Goal: Communication & Community: Connect with others

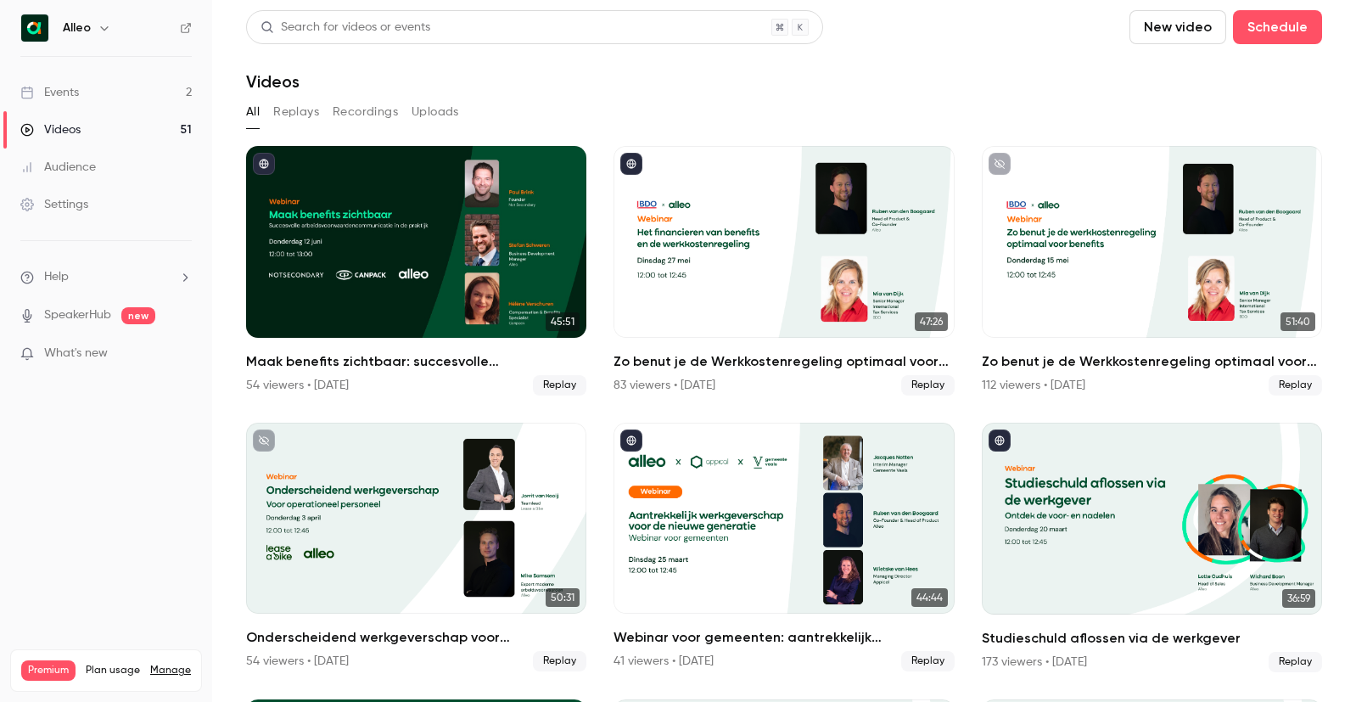
click at [135, 86] on link "Events 2" at bounding box center [106, 92] width 212 height 37
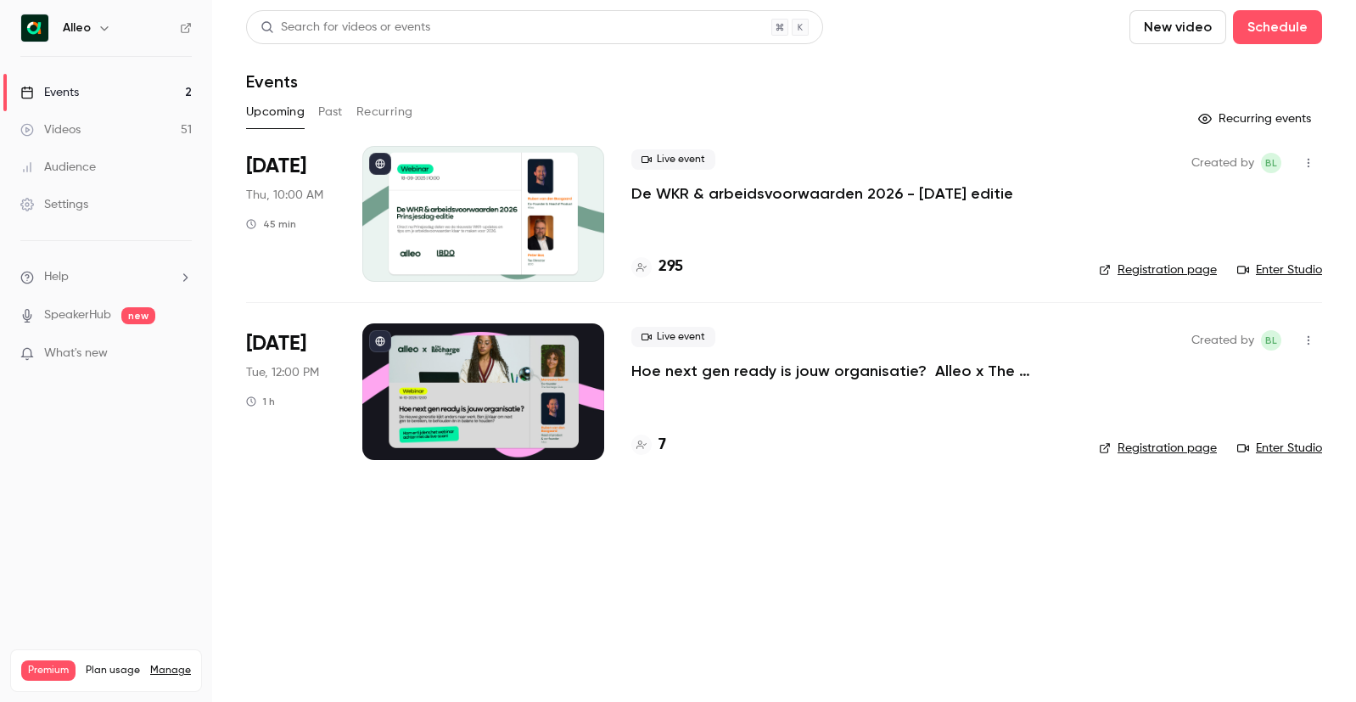
click at [329, 117] on button "Past" at bounding box center [330, 111] width 25 height 27
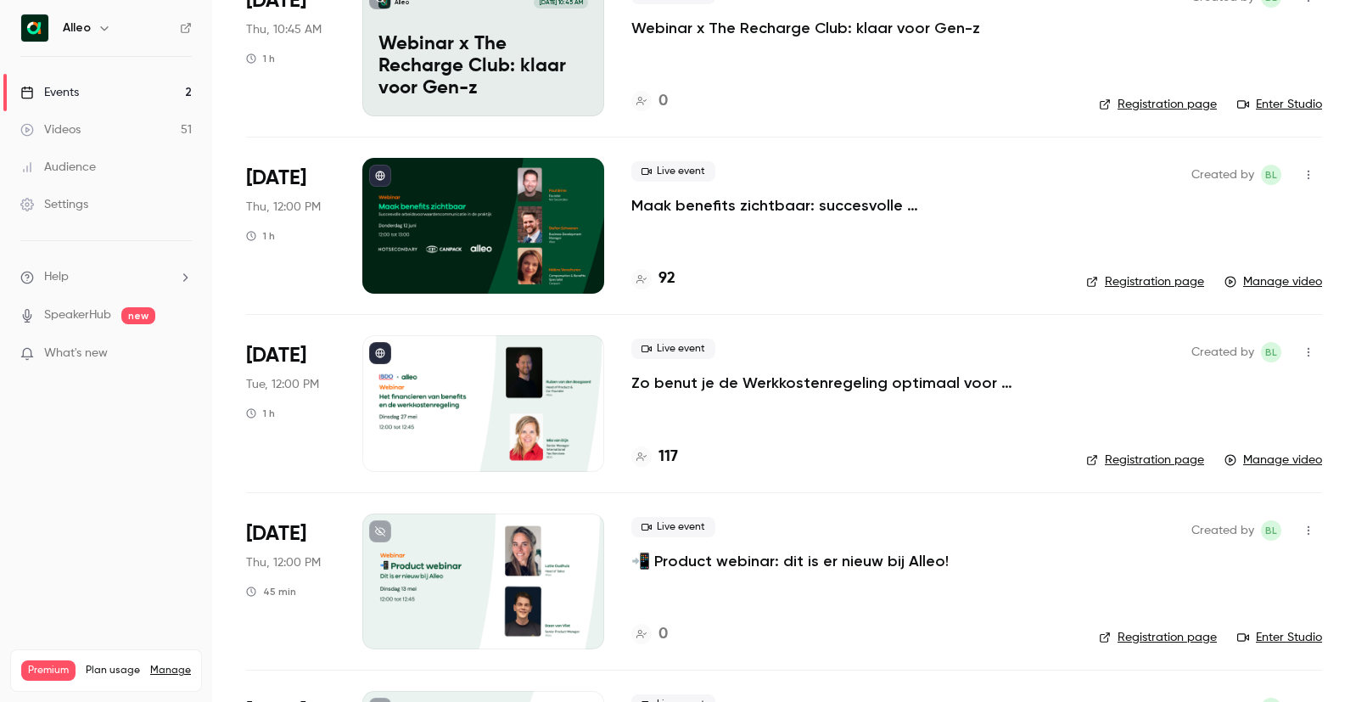
scroll to position [543, 0]
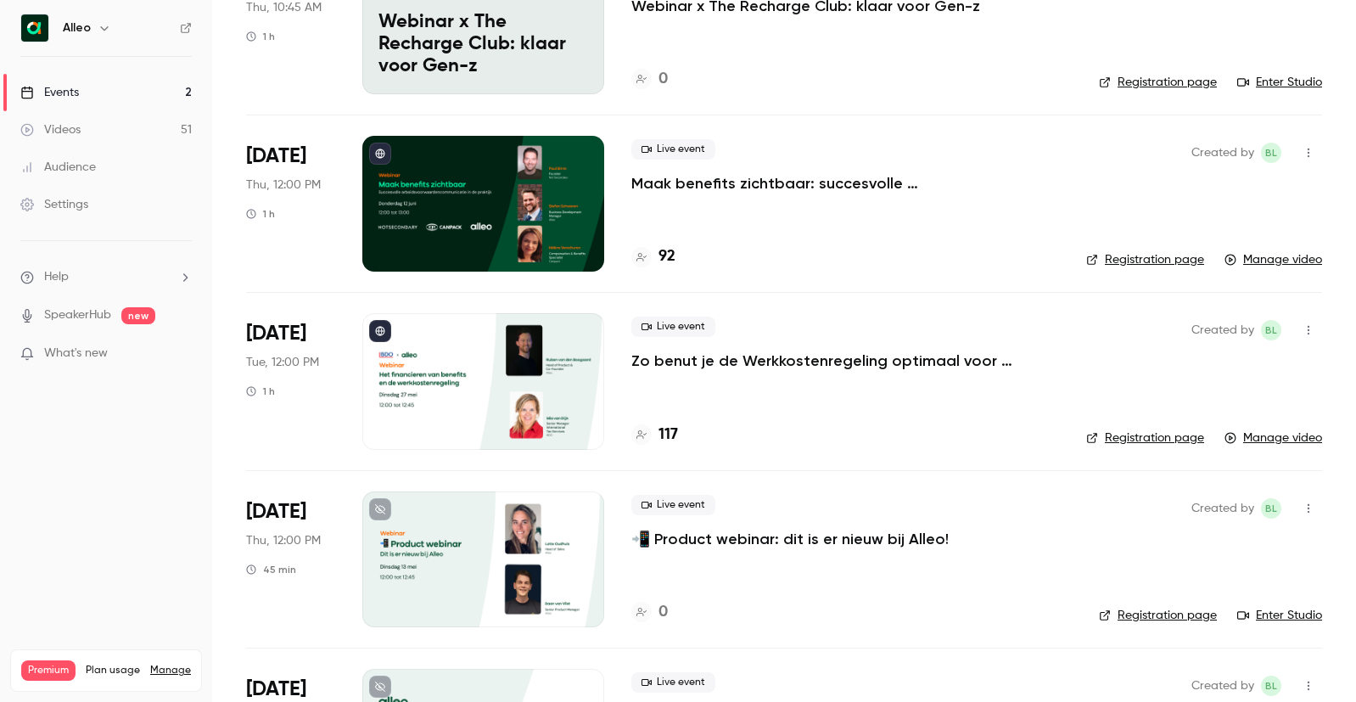
click at [730, 366] on p "Zo benut je de Werkkostenregeling optimaal voor benefits" at bounding box center [845, 360] width 428 height 20
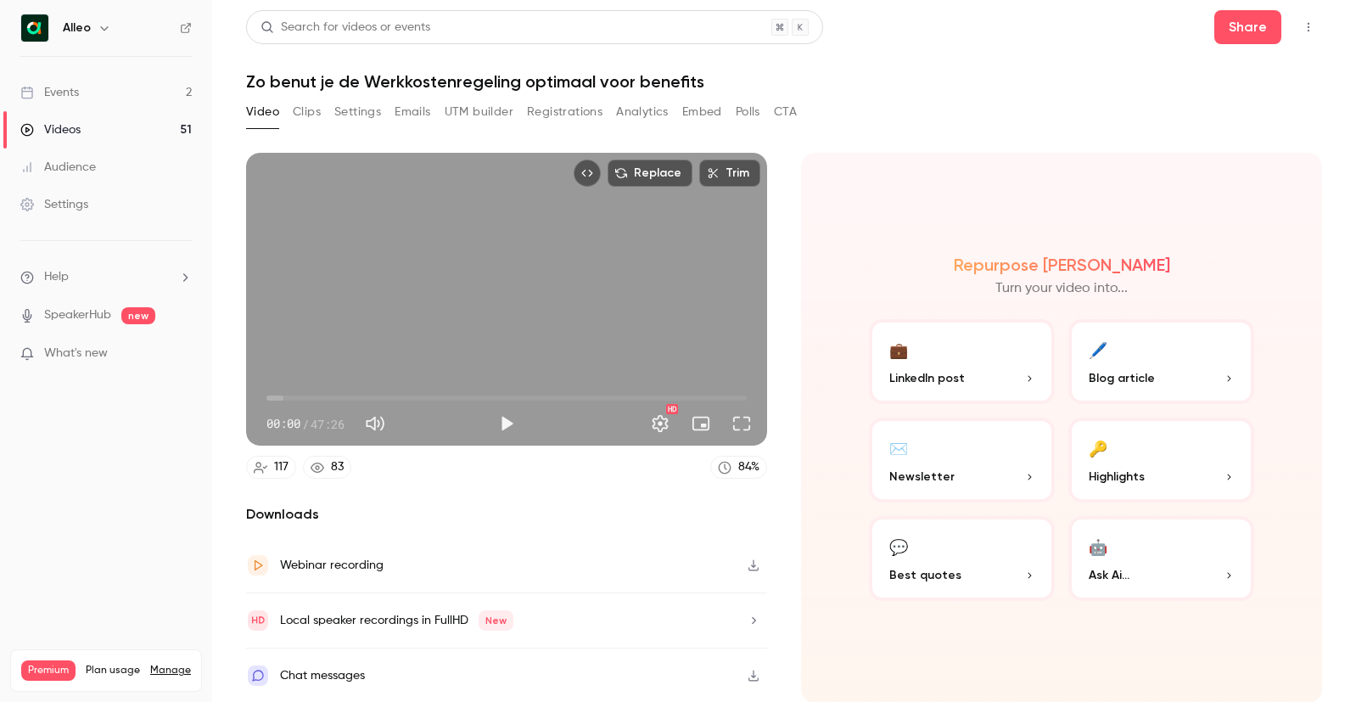
click at [361, 117] on button "Settings" at bounding box center [357, 111] width 47 height 27
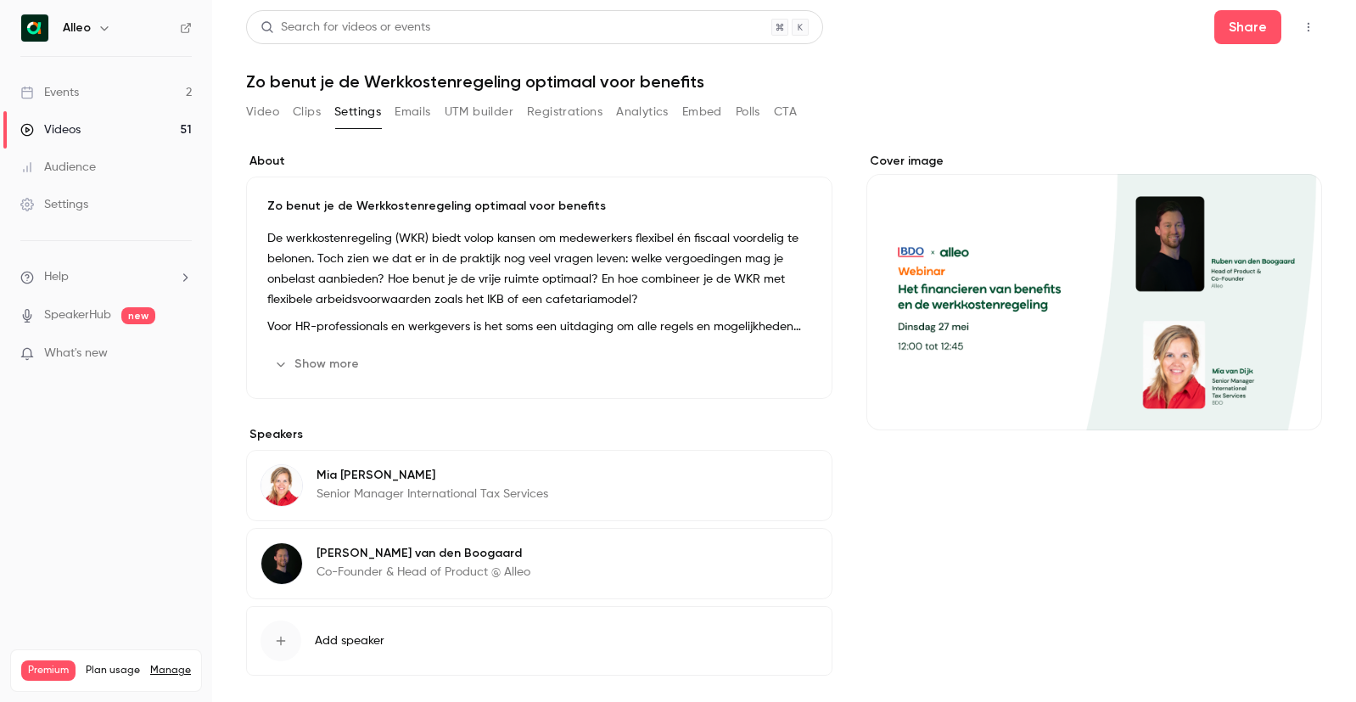
click at [285, 371] on button "Show more" at bounding box center [318, 363] width 102 height 27
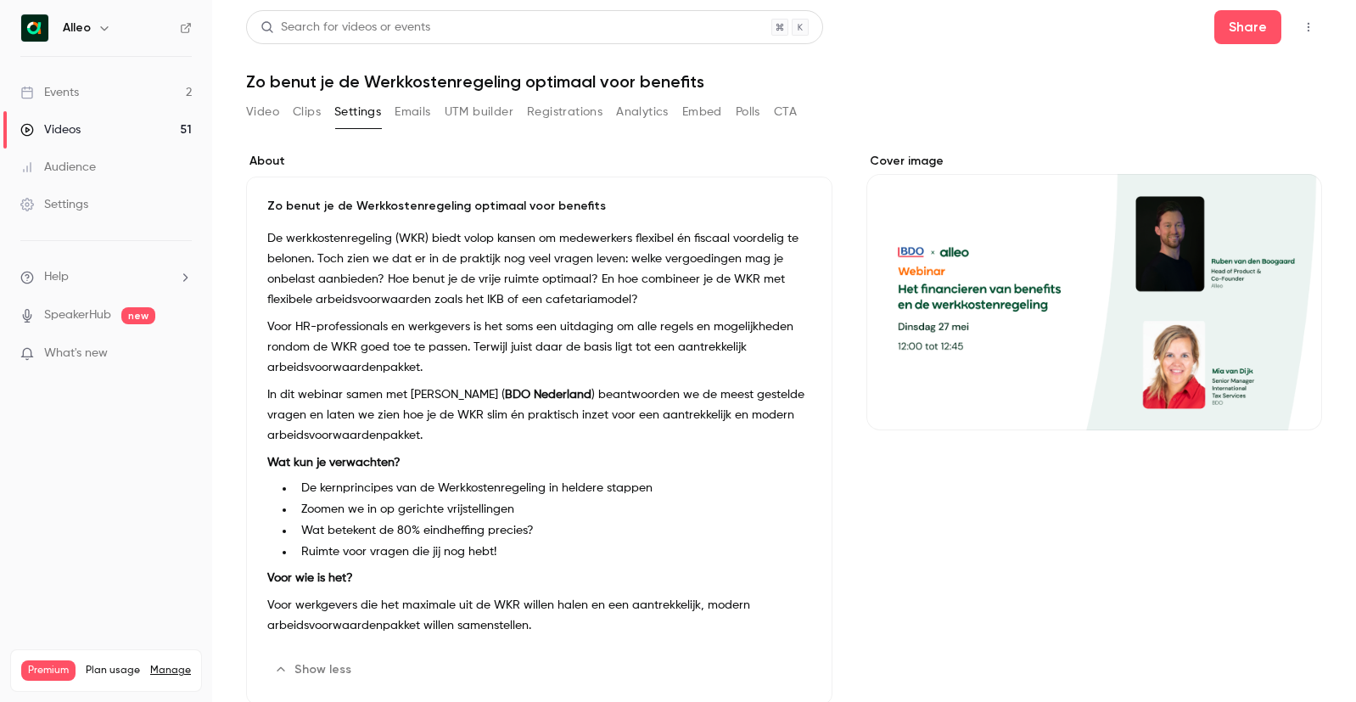
click at [256, 104] on button "Video" at bounding box center [262, 111] width 33 height 27
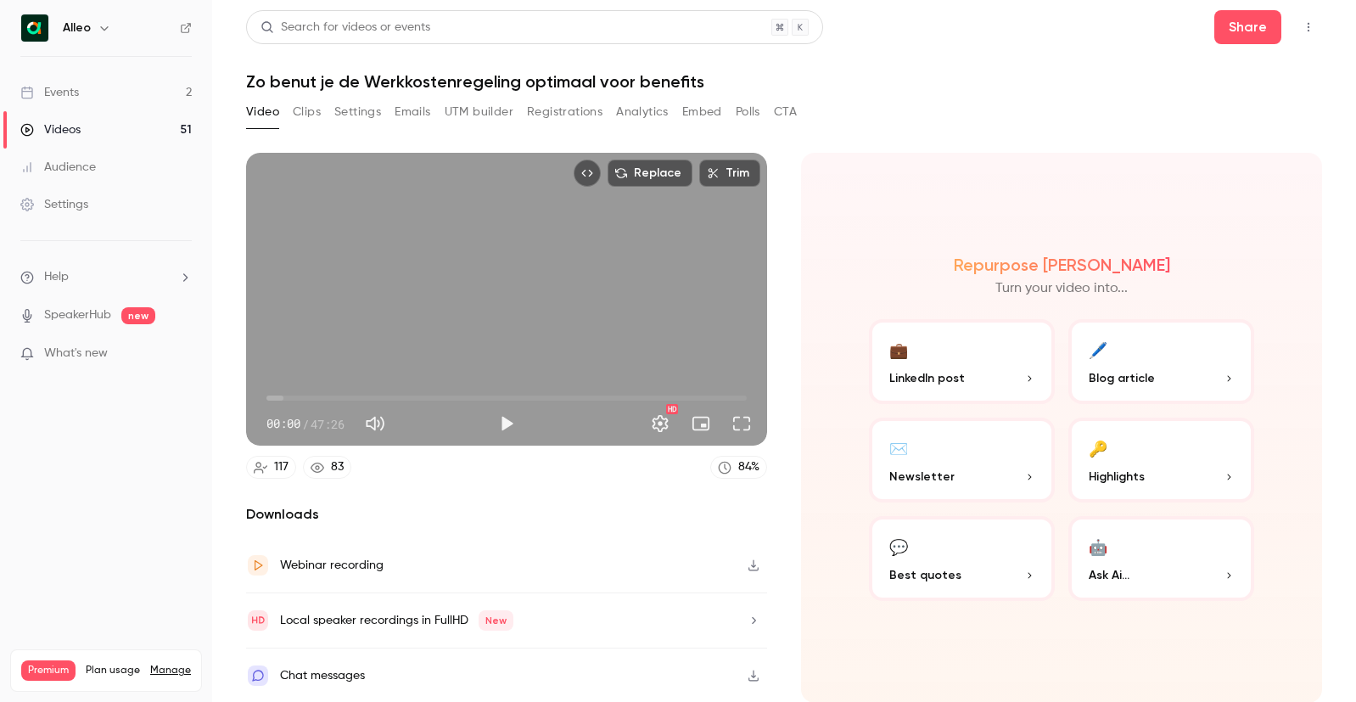
click at [285, 394] on span "00:00" at bounding box center [506, 397] width 480 height 27
click at [332, 392] on span "06:27" at bounding box center [506, 397] width 480 height 27
click at [356, 392] on span "06:27" at bounding box center [506, 397] width 480 height 27
click at [392, 393] on span "12:24" at bounding box center [506, 397] width 480 height 27
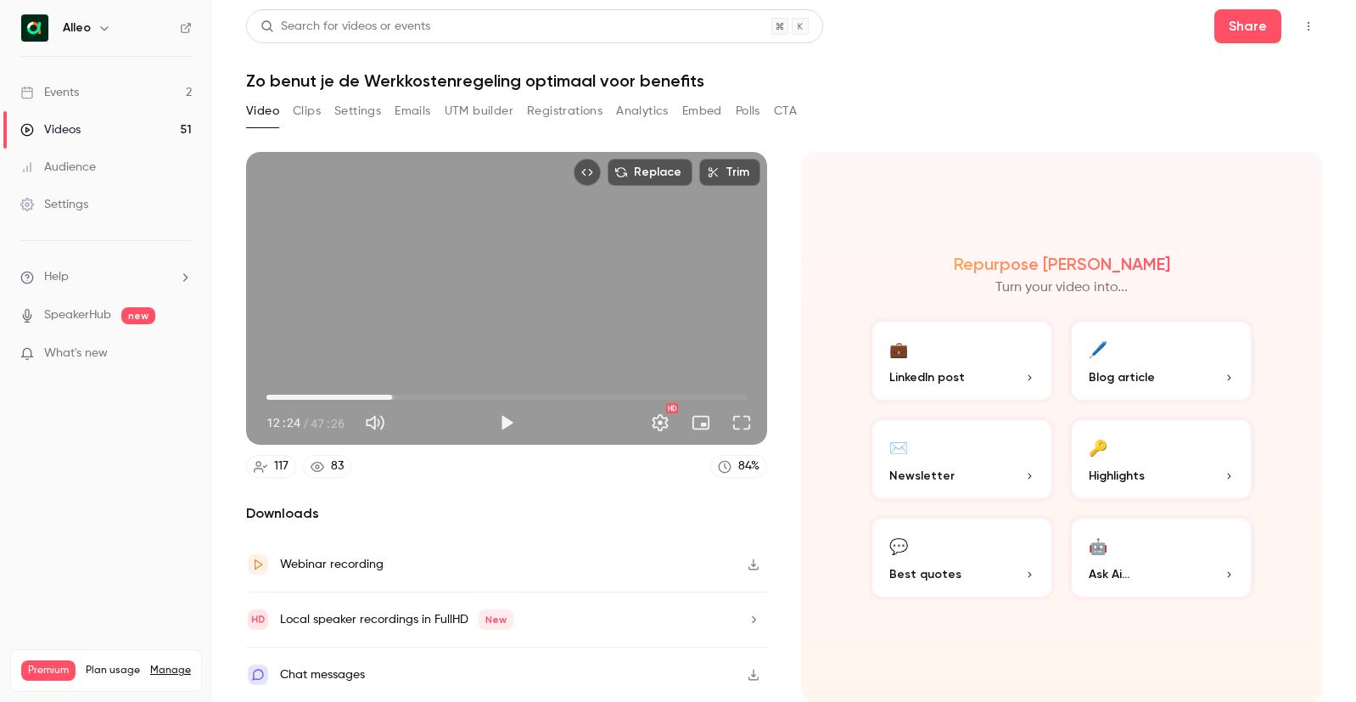
click at [752, 667] on button "button" at bounding box center [753, 674] width 27 height 27
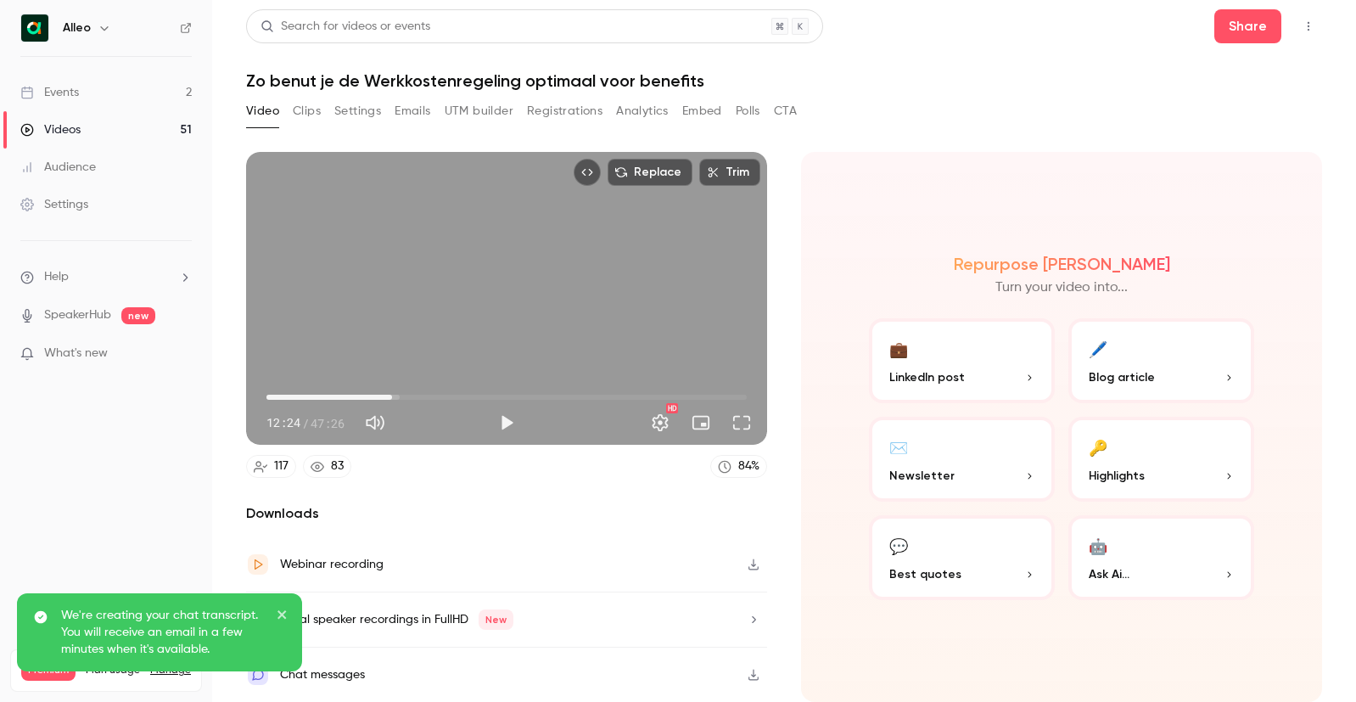
click at [154, 642] on p "We're creating your chat transcript. You will receive an email in a few minutes…" at bounding box center [163, 632] width 204 height 51
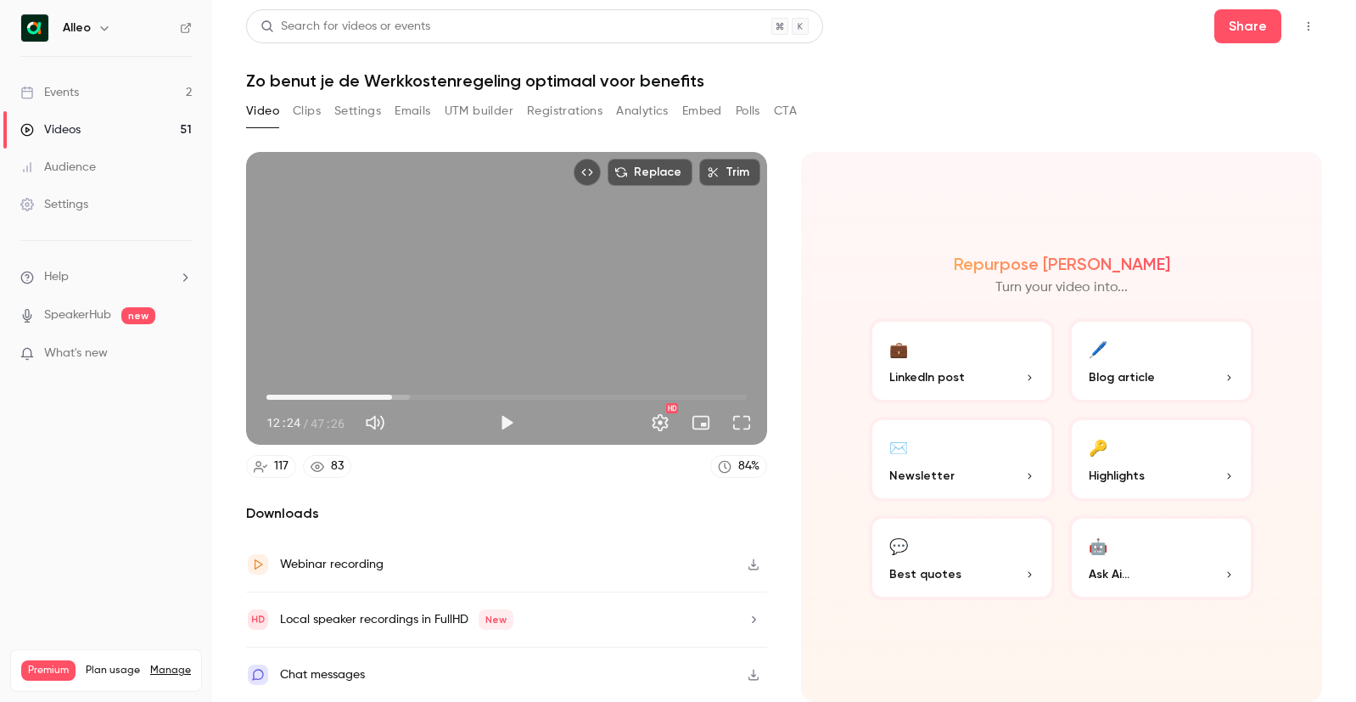
click at [753, 672] on icon "button" at bounding box center [754, 675] width 14 height 12
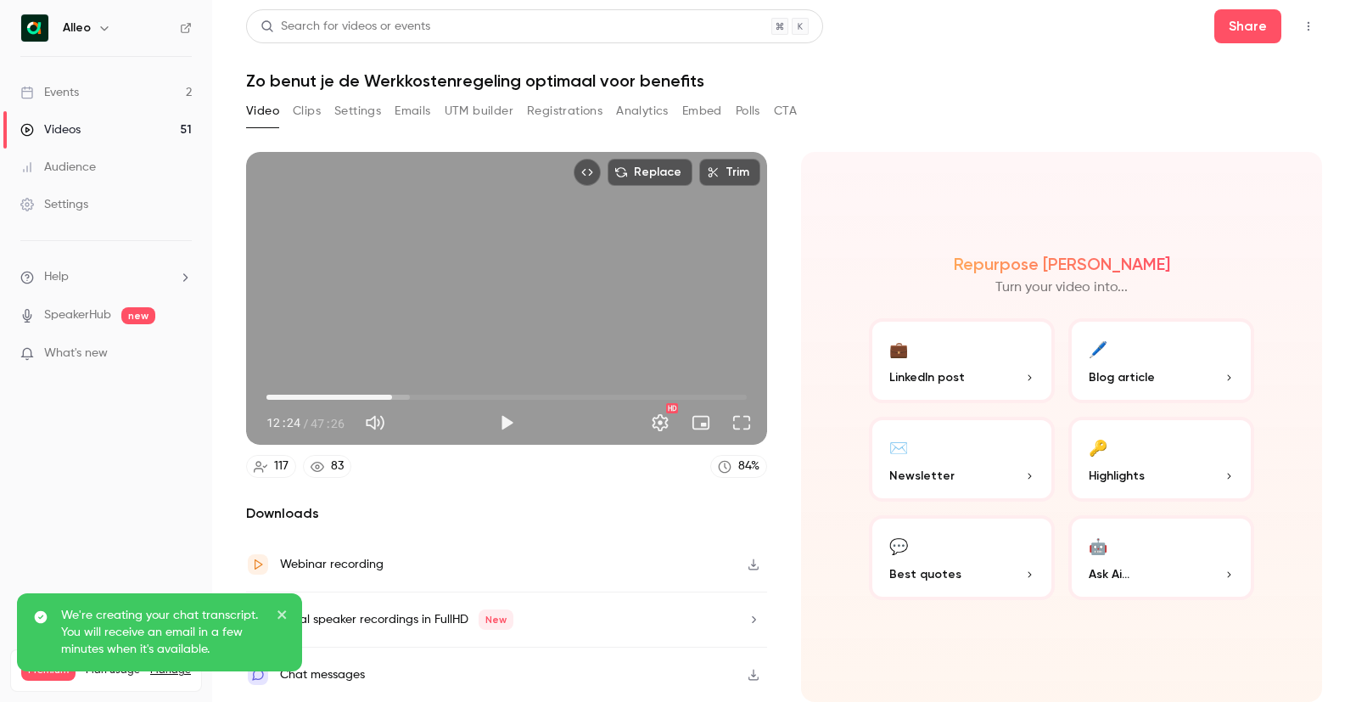
type input "*****"
click at [260, 115] on button "Video" at bounding box center [262, 111] width 33 height 27
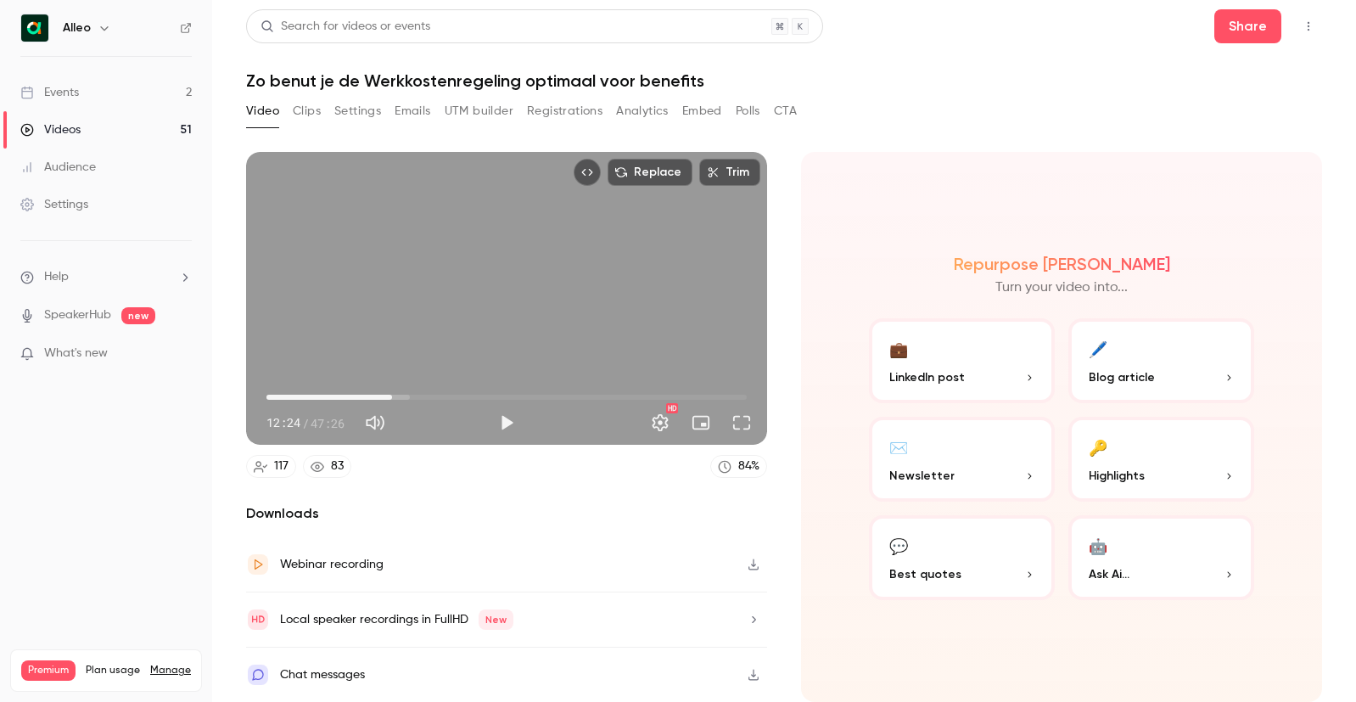
click at [152, 121] on link "Videos 51" at bounding box center [106, 129] width 212 height 37
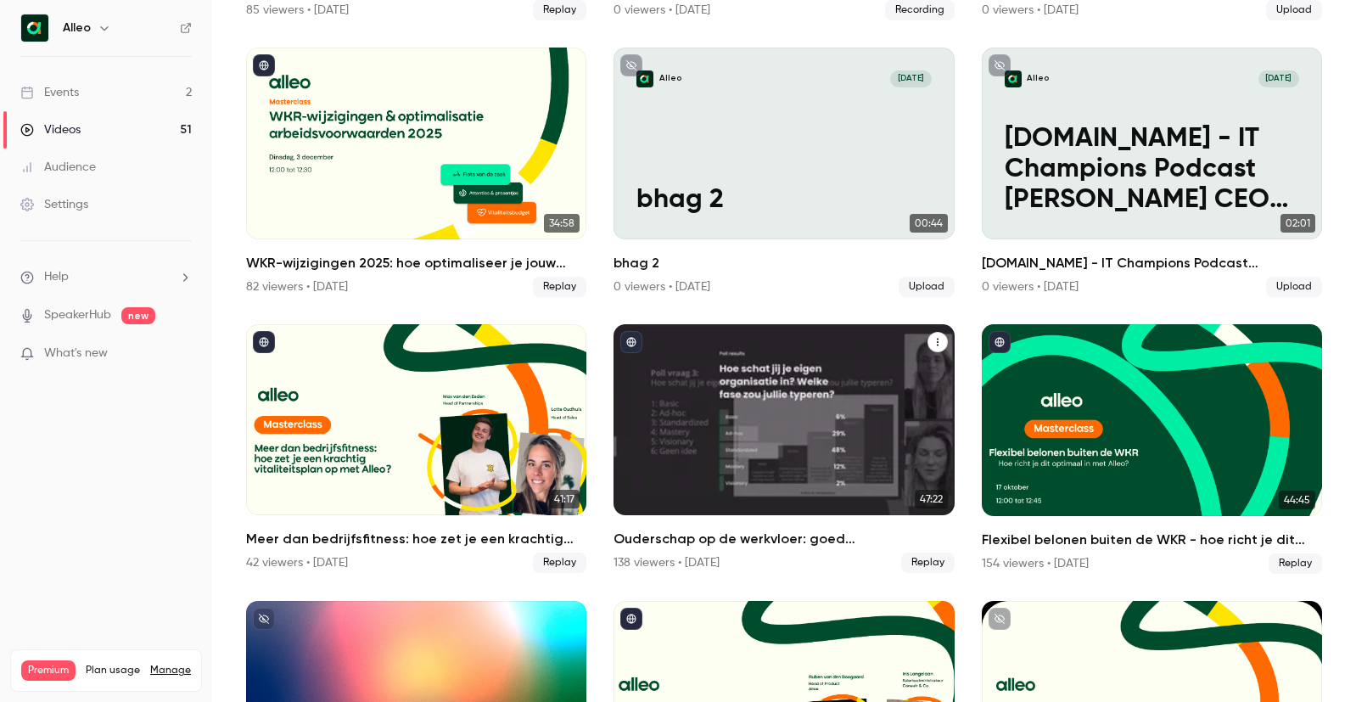
scroll to position [1122, 0]
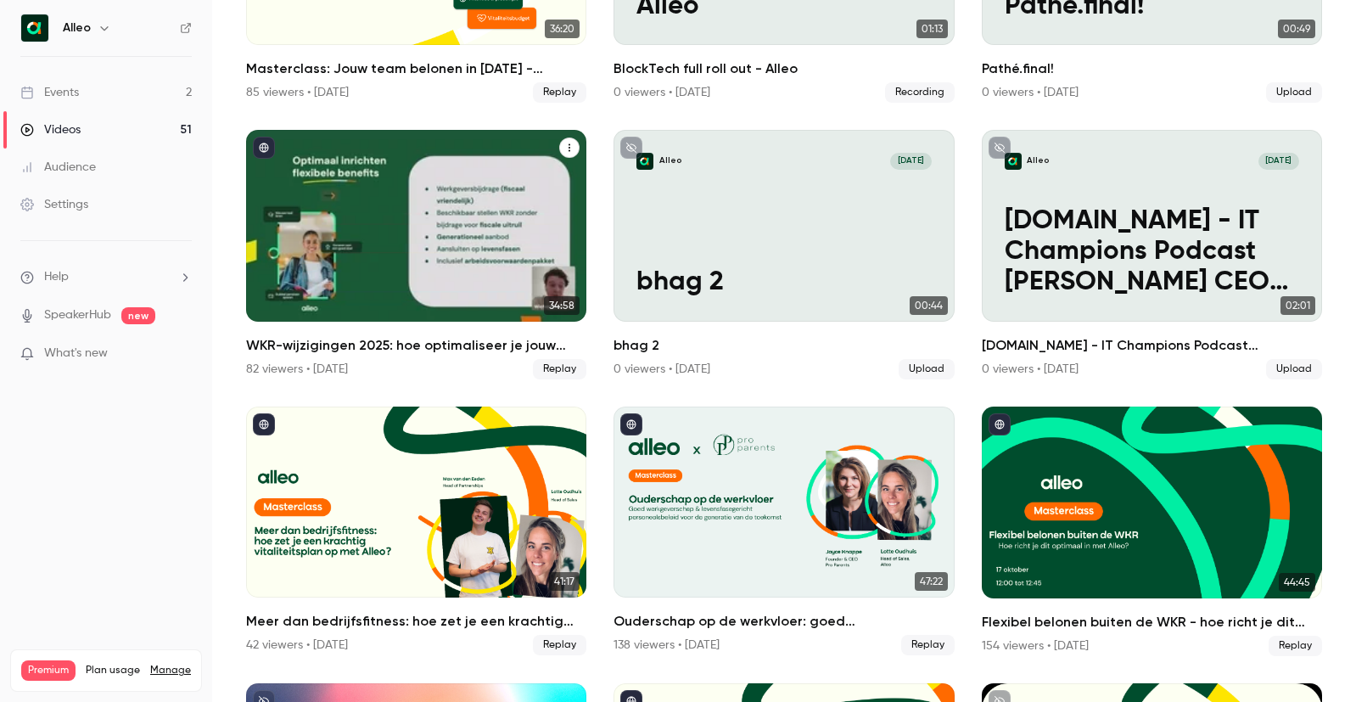
click at [441, 340] on h2 "WKR-wijzigingen 2025: hoe optimaliseer je jouw arbeidsvoorwaarden?" at bounding box center [416, 345] width 340 height 20
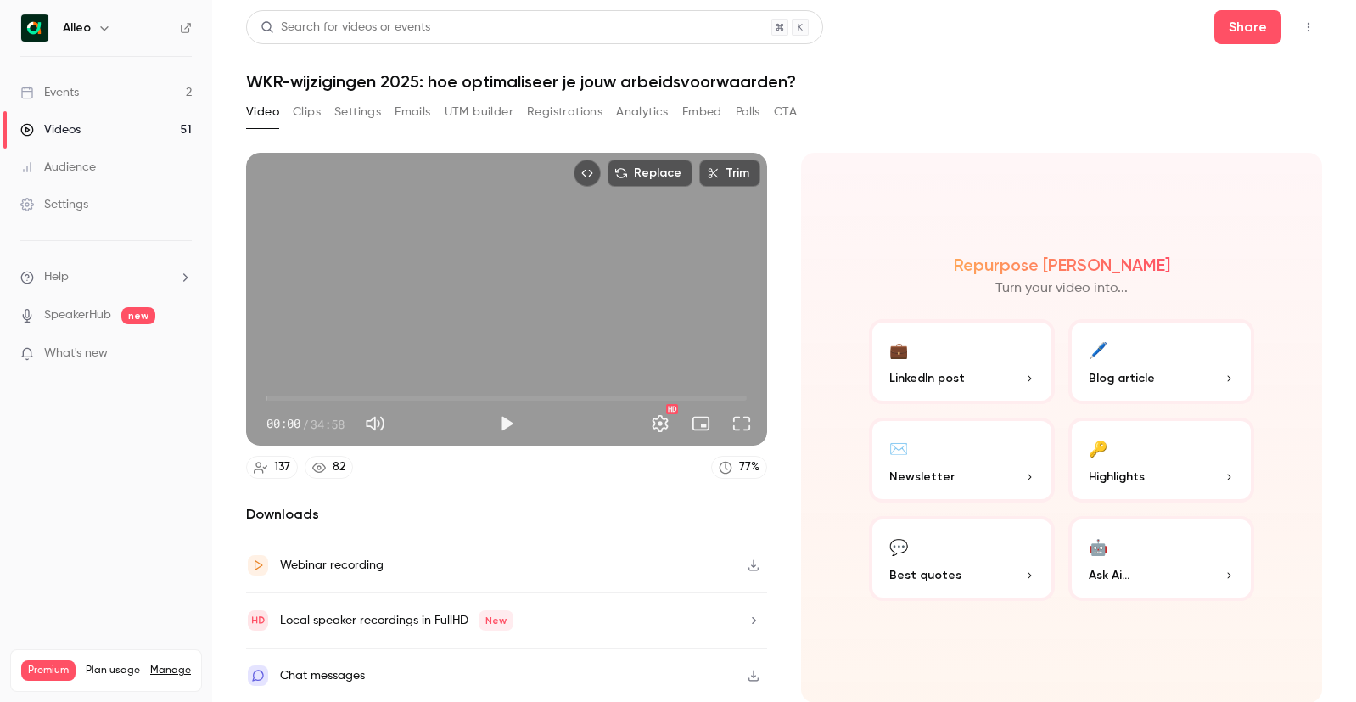
scroll to position [1, 0]
click at [748, 670] on icon "button" at bounding box center [754, 675] width 14 height 12
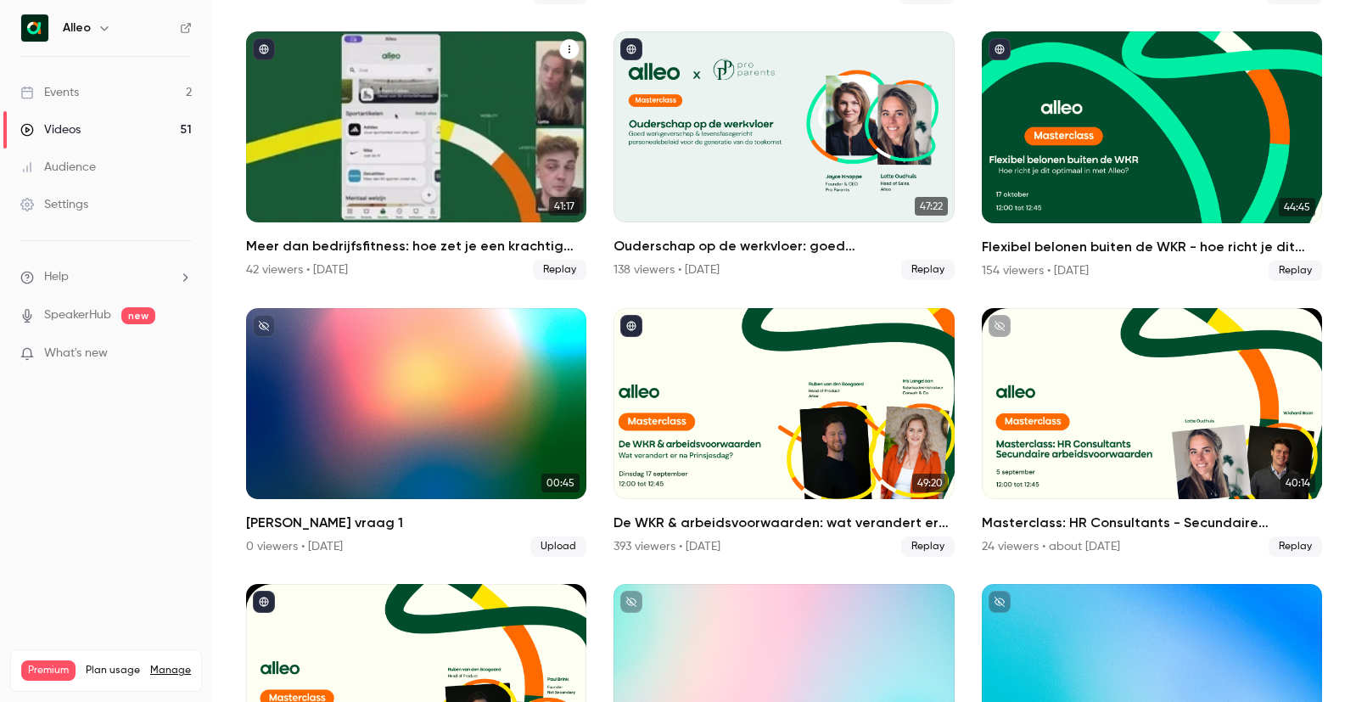
scroll to position [1498, 0]
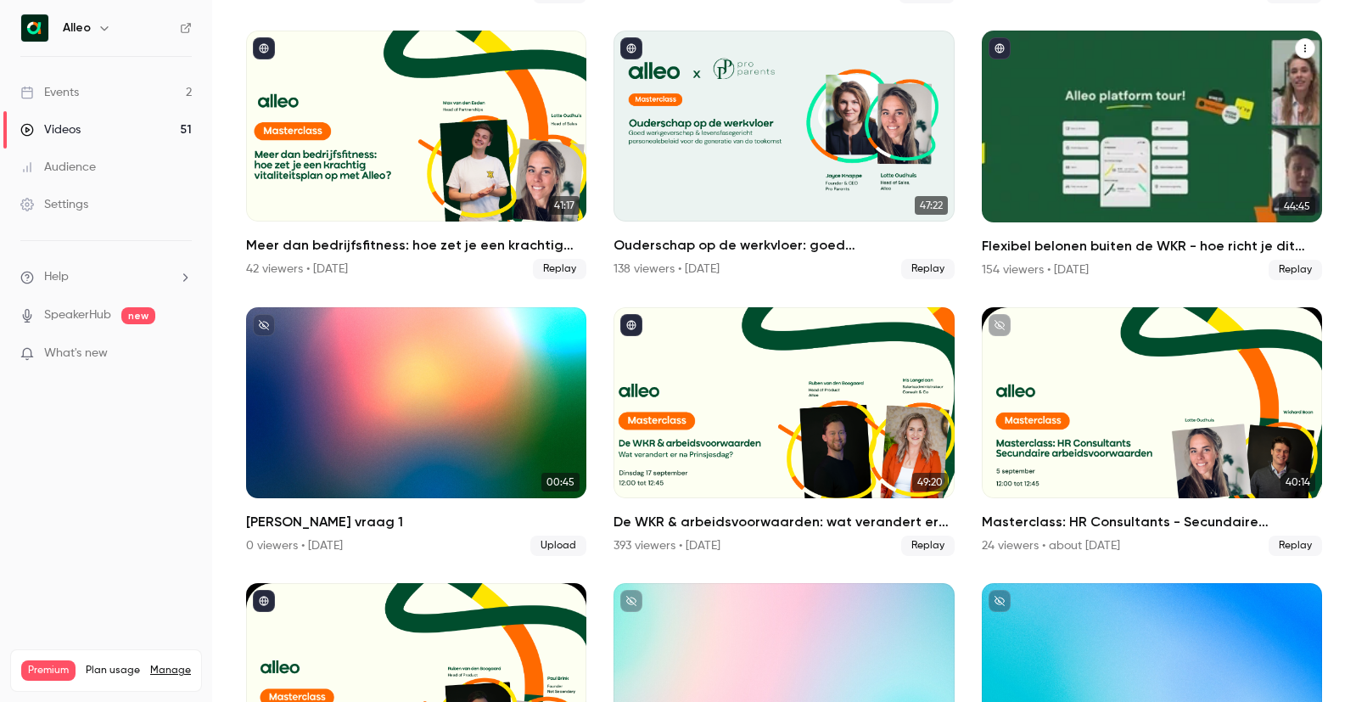
click at [1071, 241] on h2 "Flexibel belonen buiten de WKR - hoe richt je dit optimaal in met Alleo?" at bounding box center [1152, 246] width 340 height 20
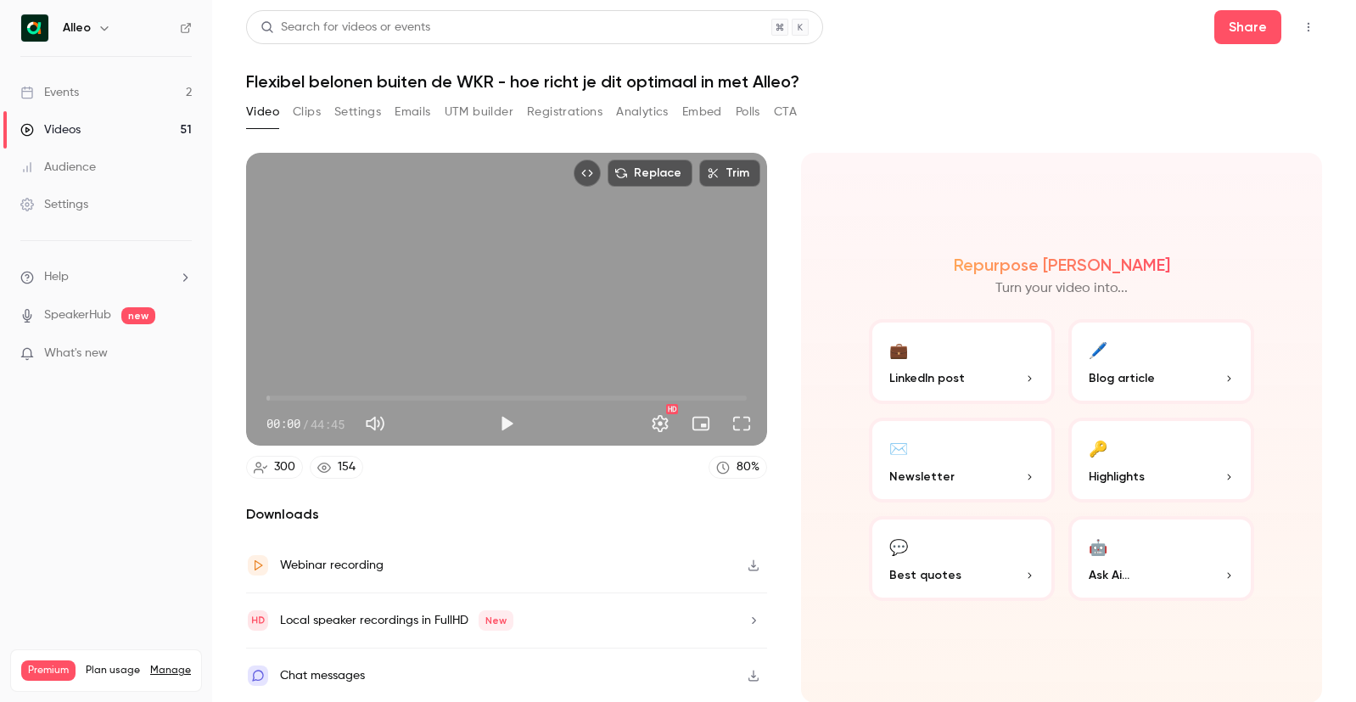
scroll to position [1, 0]
click at [751, 674] on icon "button" at bounding box center [754, 675] width 14 height 12
click at [289, 399] on span "00:00" at bounding box center [506, 397] width 480 height 27
type input "****"
click at [276, 397] on span "02:03" at bounding box center [506, 397] width 480 height 27
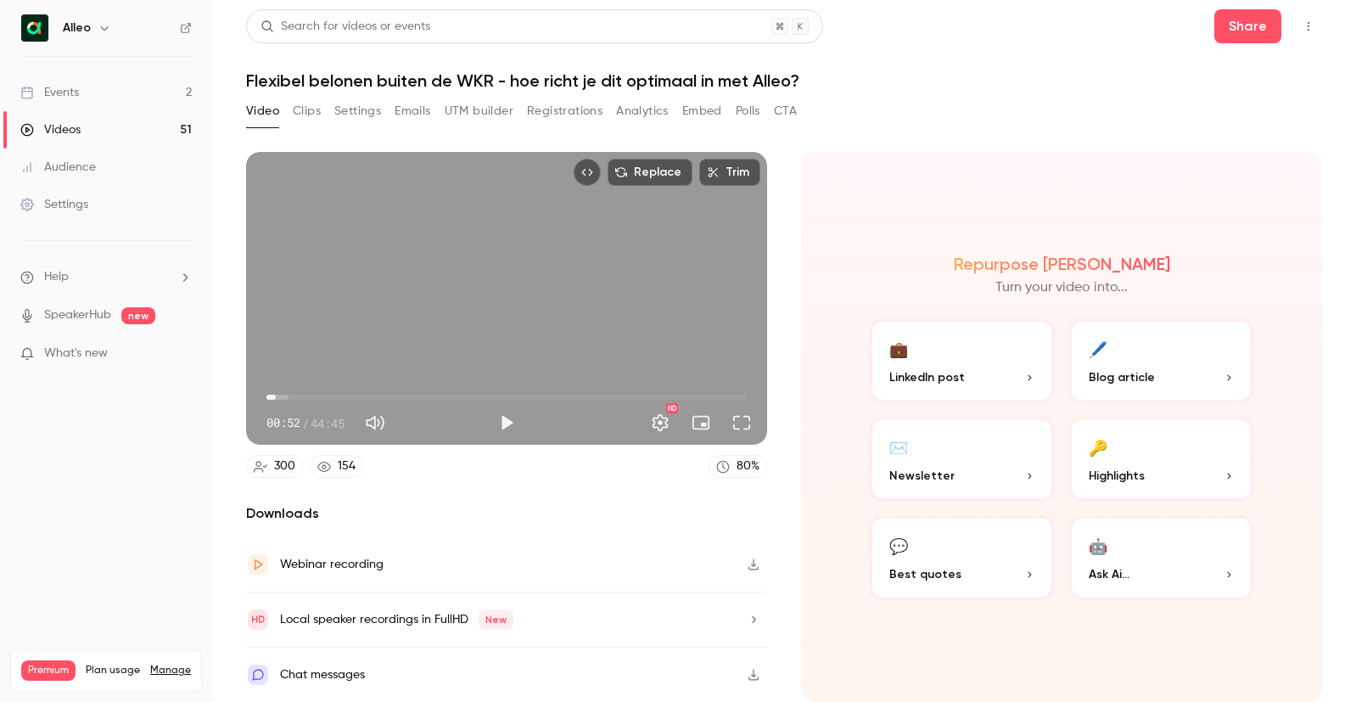
click at [265, 113] on button "Video" at bounding box center [262, 111] width 33 height 27
click at [161, 130] on link "Videos 51" at bounding box center [106, 129] width 212 height 37
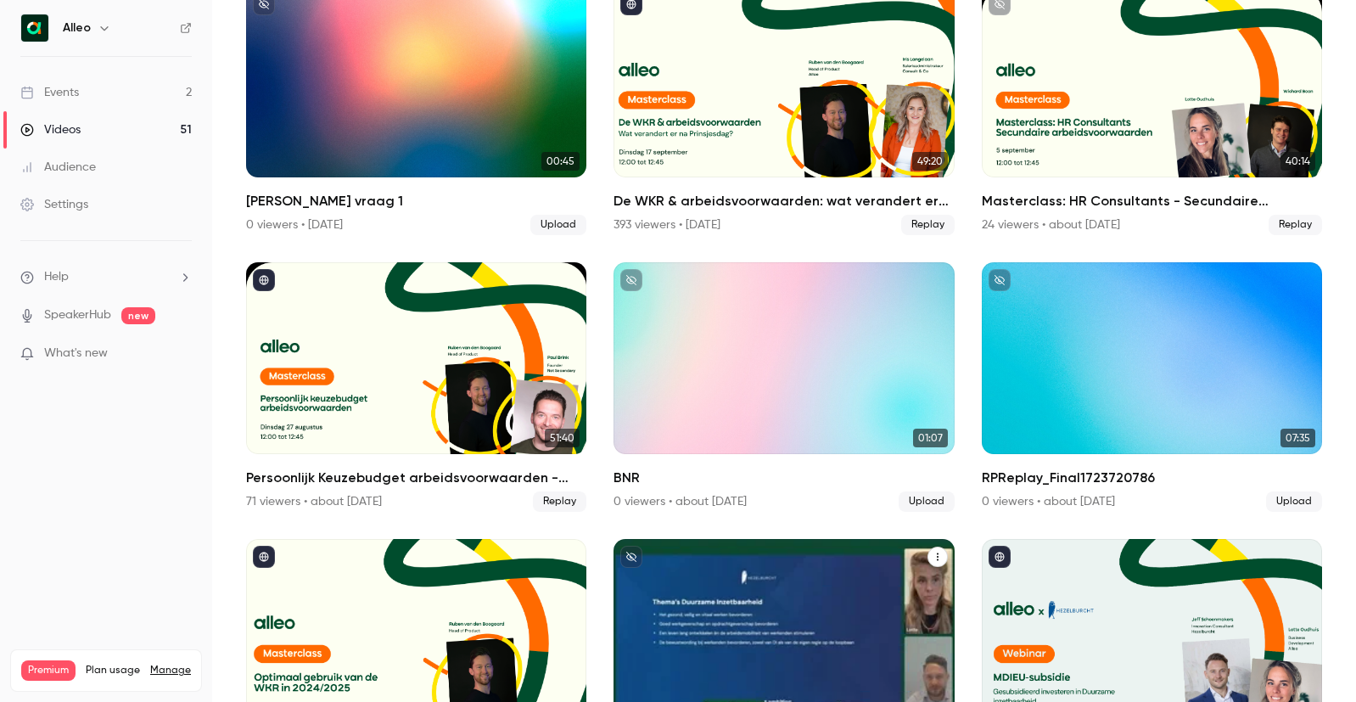
scroll to position [1818, 0]
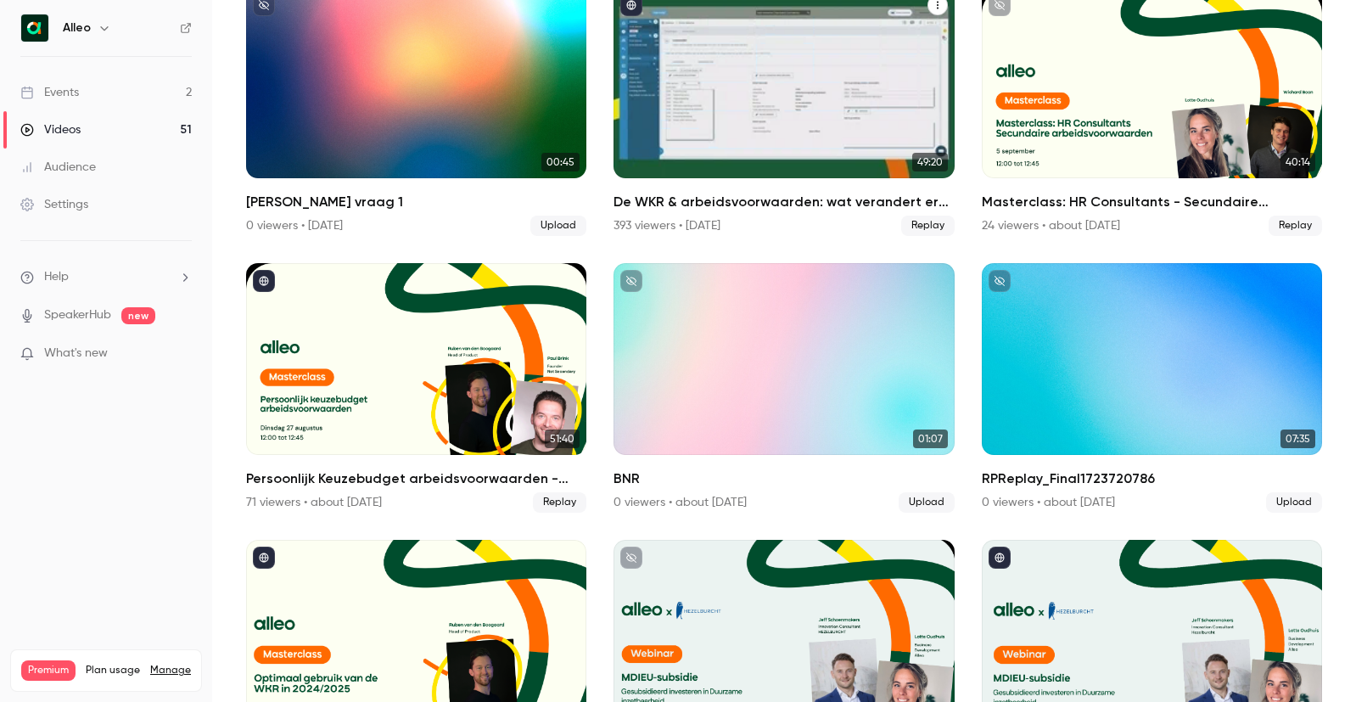
click at [724, 201] on h2 "De WKR & arbeidsvoorwaarden: wat verandert er na [DATE]?" at bounding box center [784, 202] width 340 height 20
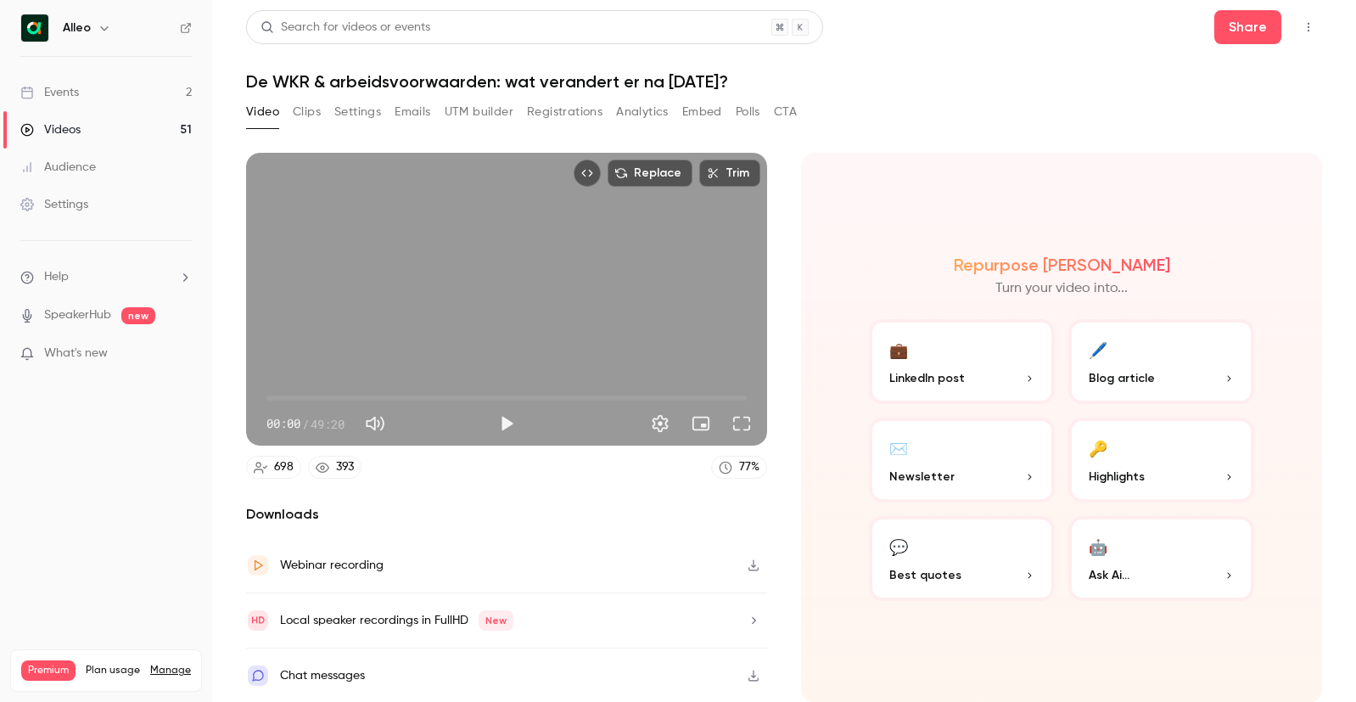
click at [746, 115] on button "Polls" at bounding box center [748, 111] width 25 height 27
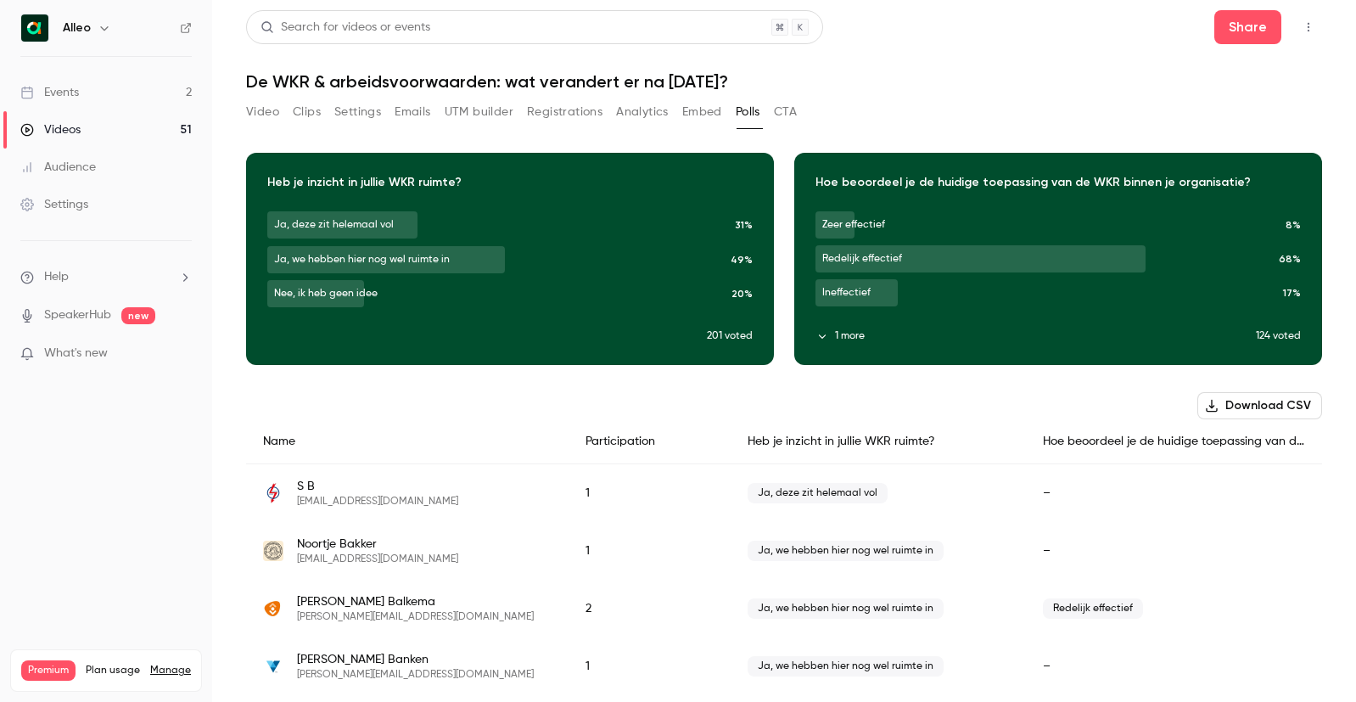
click at [818, 338] on icon "button" at bounding box center [822, 336] width 12 height 12
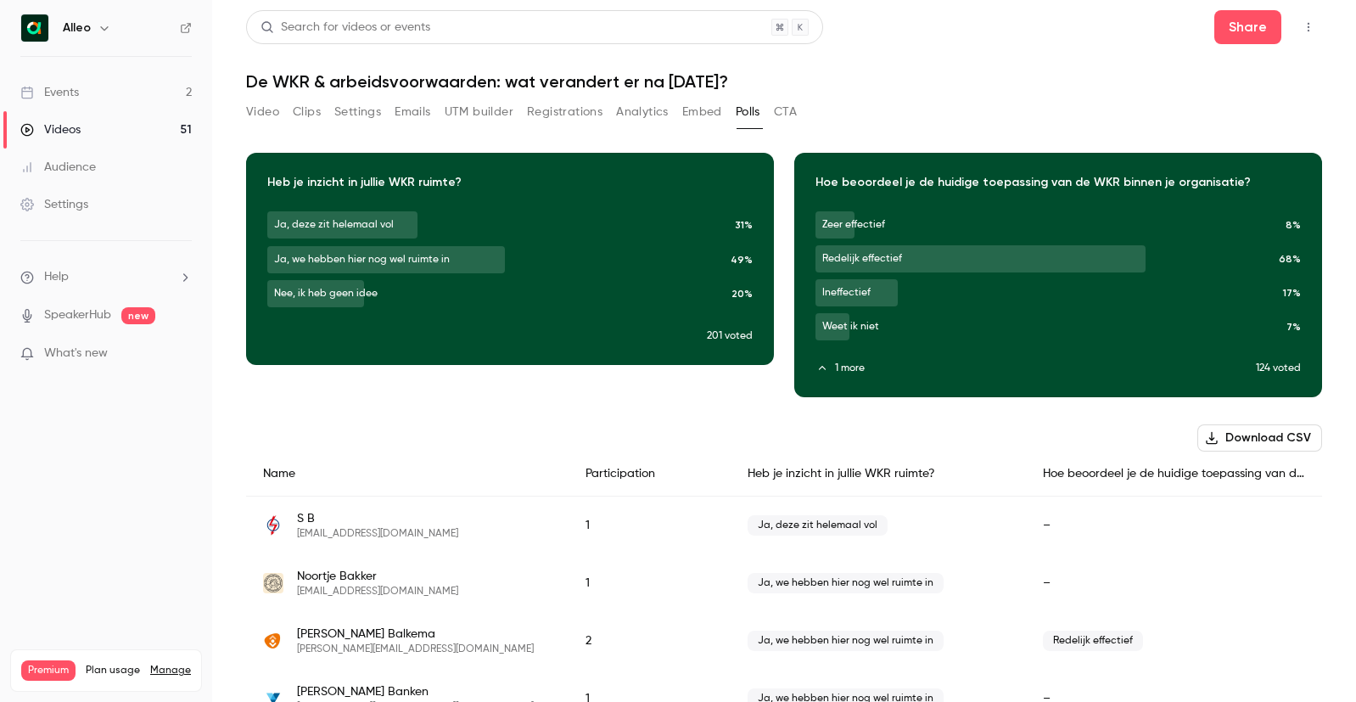
click at [107, 99] on link "Events 2" at bounding box center [106, 92] width 212 height 37
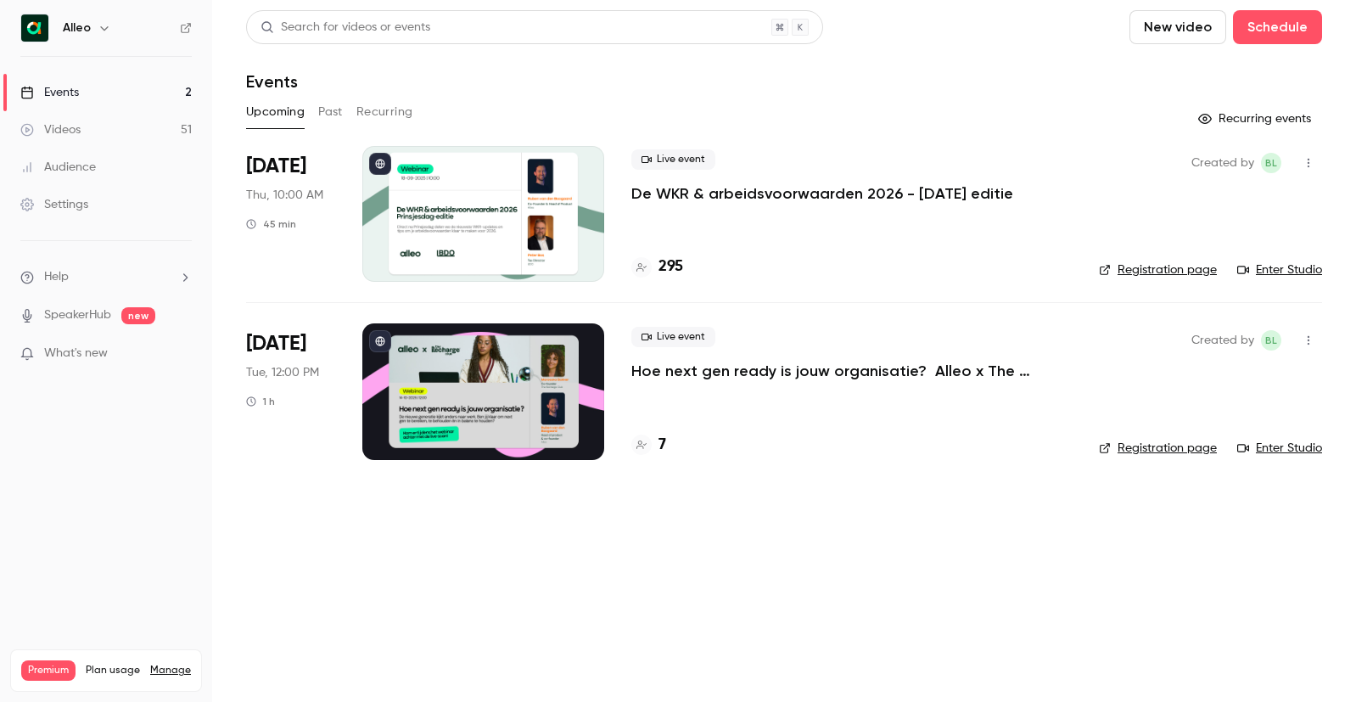
click at [734, 197] on p "De WKR & arbeidsvoorwaarden 2026 - [DATE] editie" at bounding box center [822, 193] width 382 height 20
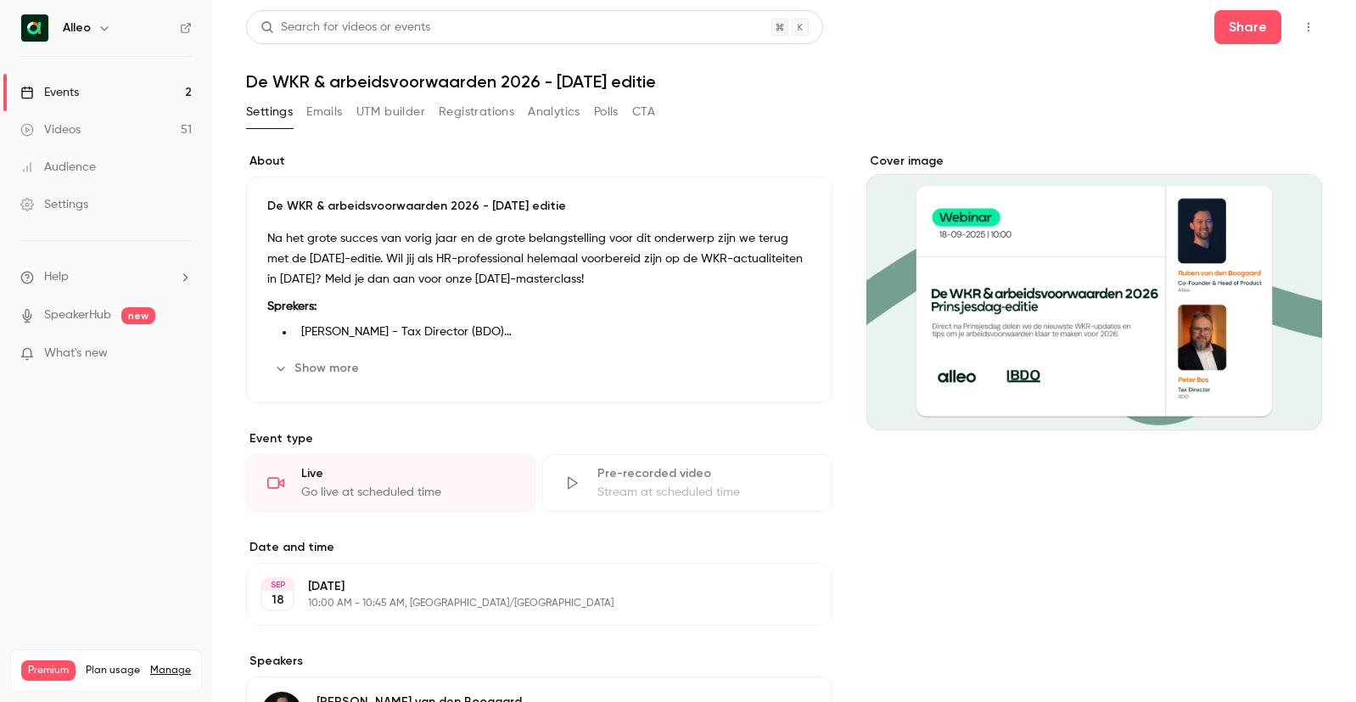
click at [324, 110] on button "Emails" at bounding box center [324, 111] width 36 height 27
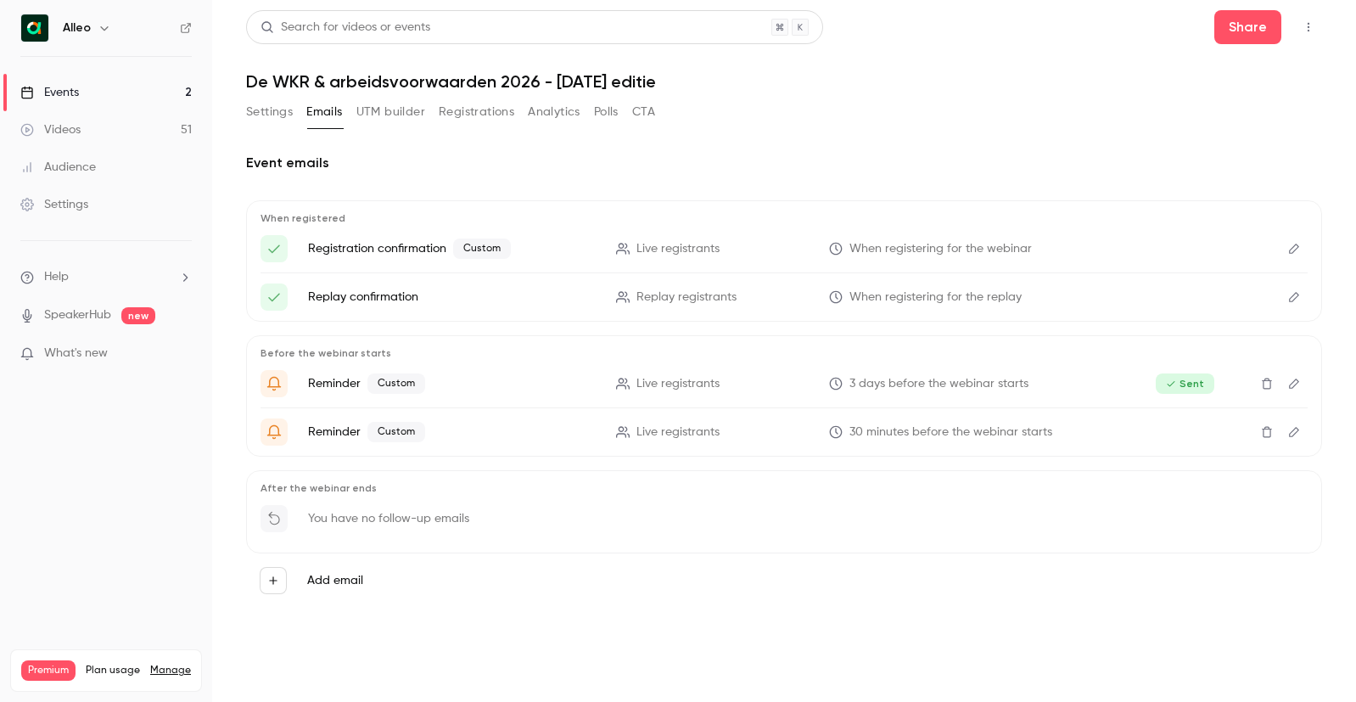
click at [107, 95] on link "Events 2" at bounding box center [106, 92] width 212 height 37
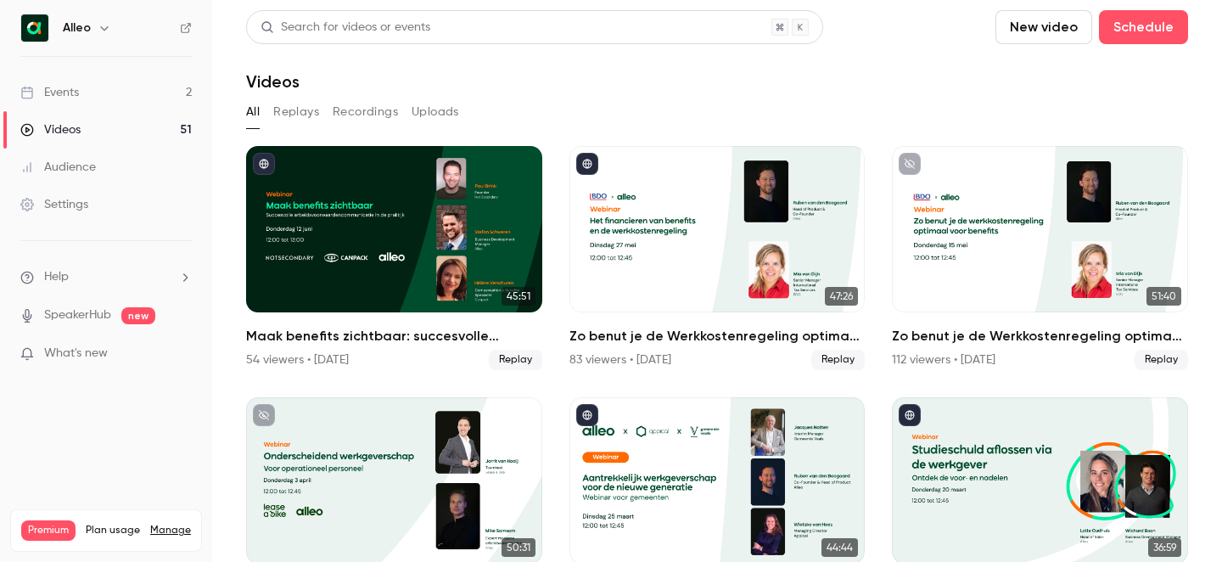
click at [135, 94] on link "Events 2" at bounding box center [106, 92] width 212 height 37
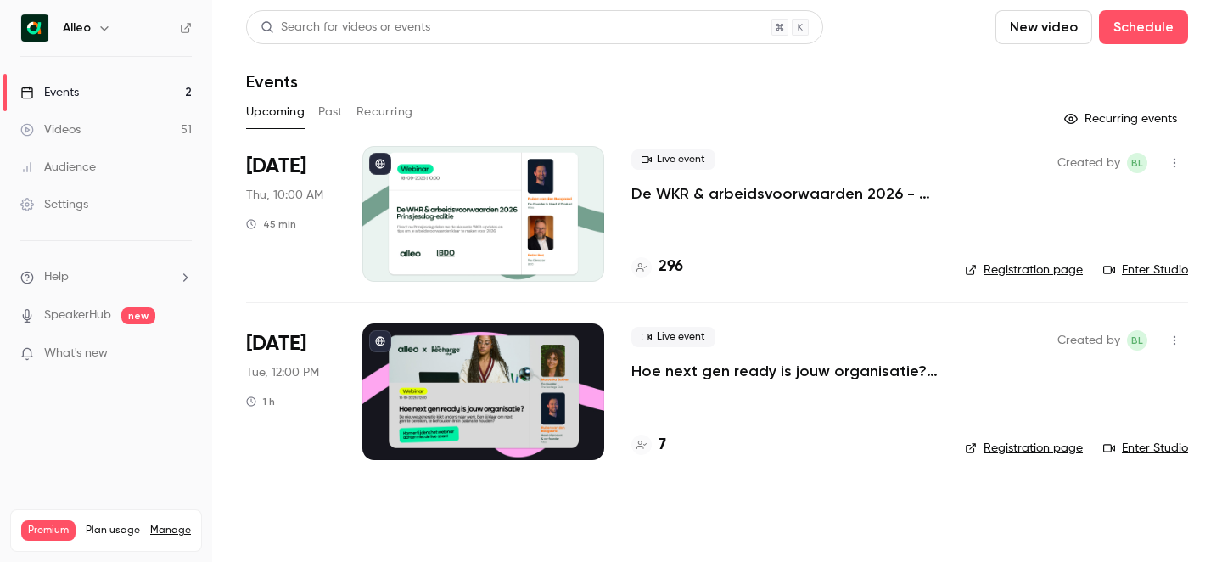
click at [1174, 172] on button "button" at bounding box center [1174, 162] width 27 height 27
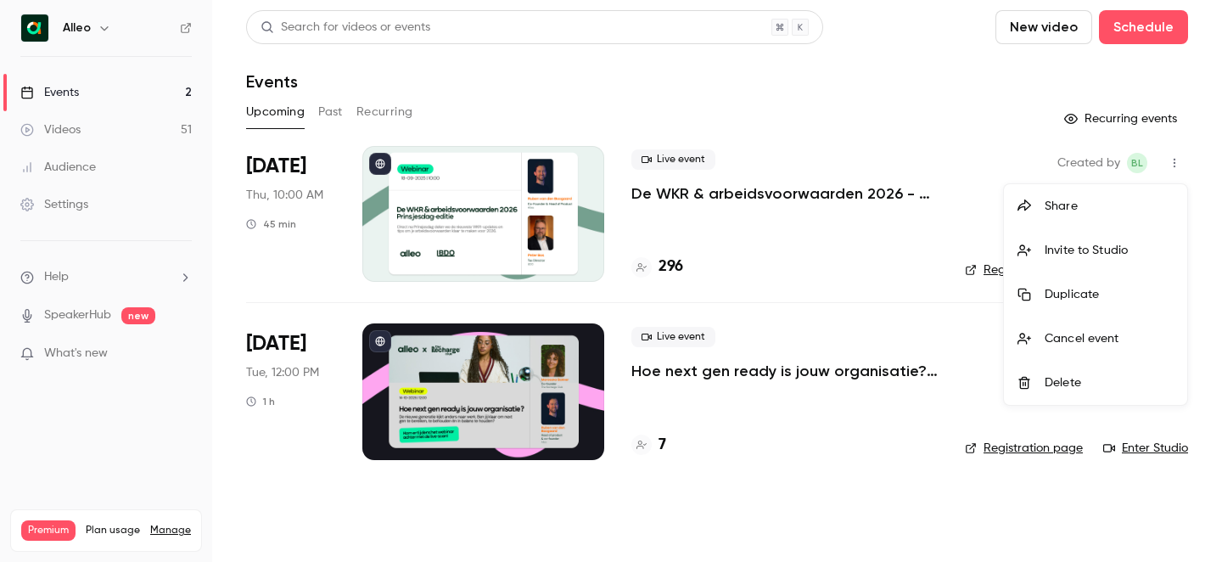
click at [1104, 249] on div "Invite to Studio" at bounding box center [1109, 250] width 129 height 17
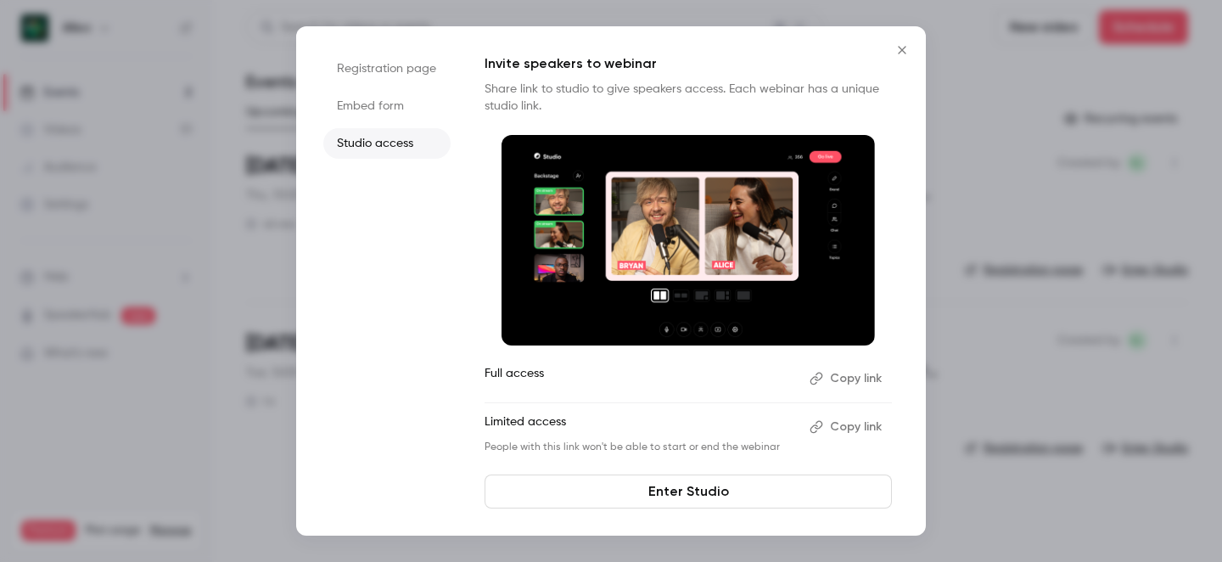
click at [846, 426] on button "Copy link" at bounding box center [847, 426] width 89 height 27
click at [906, 49] on icon "Close" at bounding box center [902, 50] width 20 height 14
